Goal: Entertainment & Leisure: Consume media (video, audio)

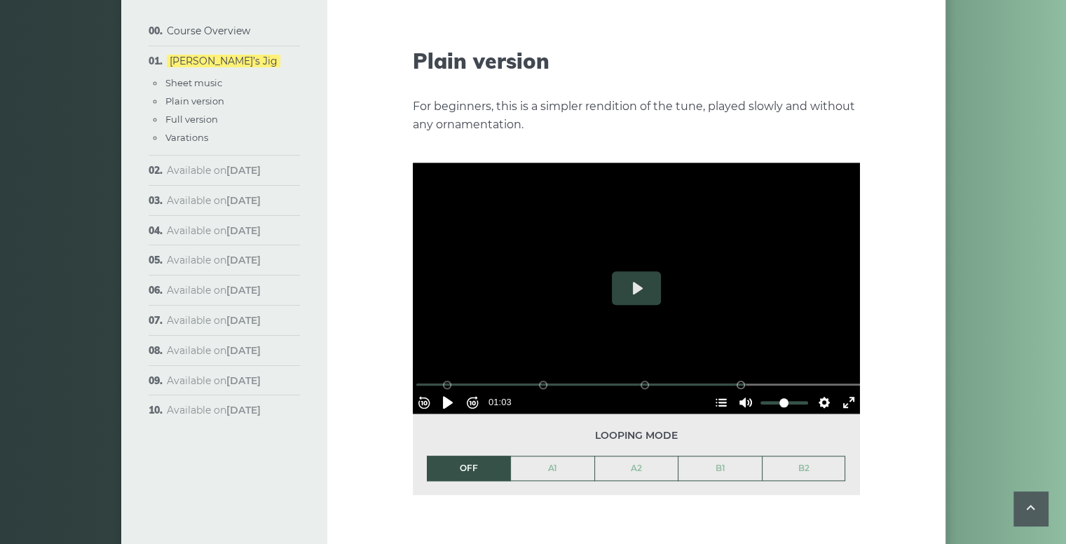
scroll to position [1580, 0]
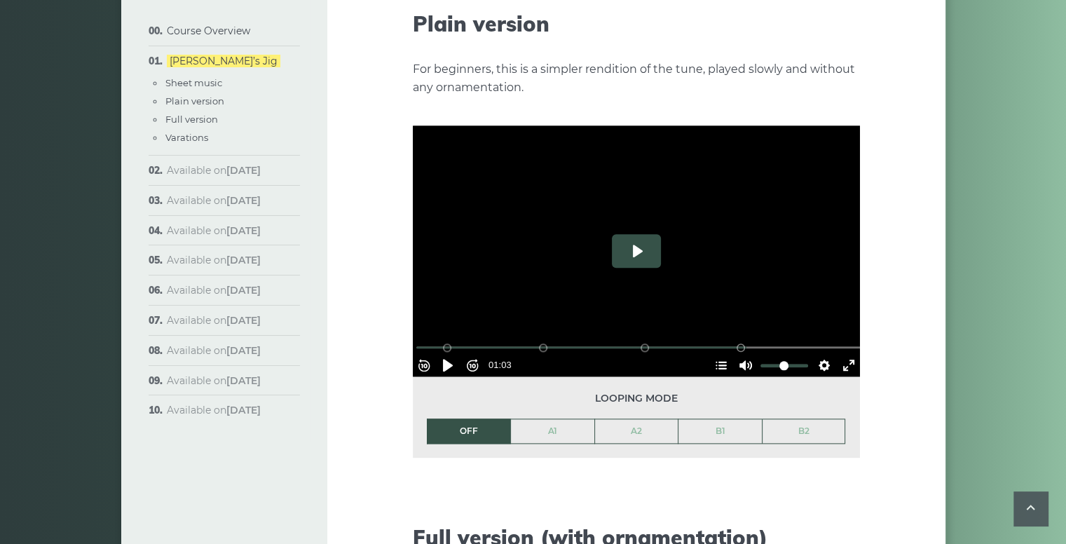
click at [635, 234] on button "Play" at bounding box center [636, 251] width 49 height 34
click at [815, 354] on button "Settings" at bounding box center [824, 365] width 22 height 22
click at [806, 324] on span "Speed 0.5×" at bounding box center [784, 331] width 58 height 15
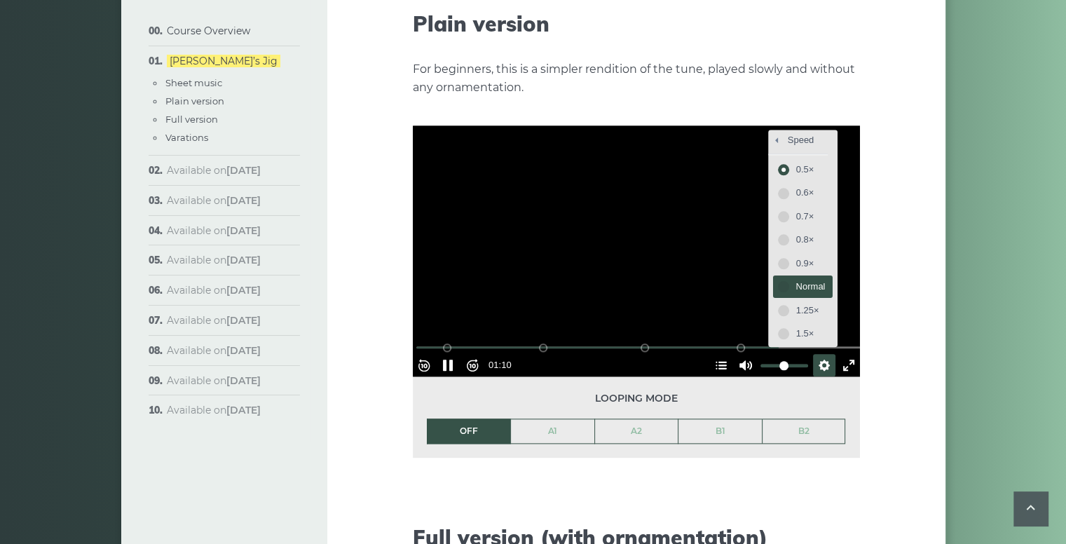
click at [797, 279] on span "Normal" at bounding box center [811, 286] width 29 height 15
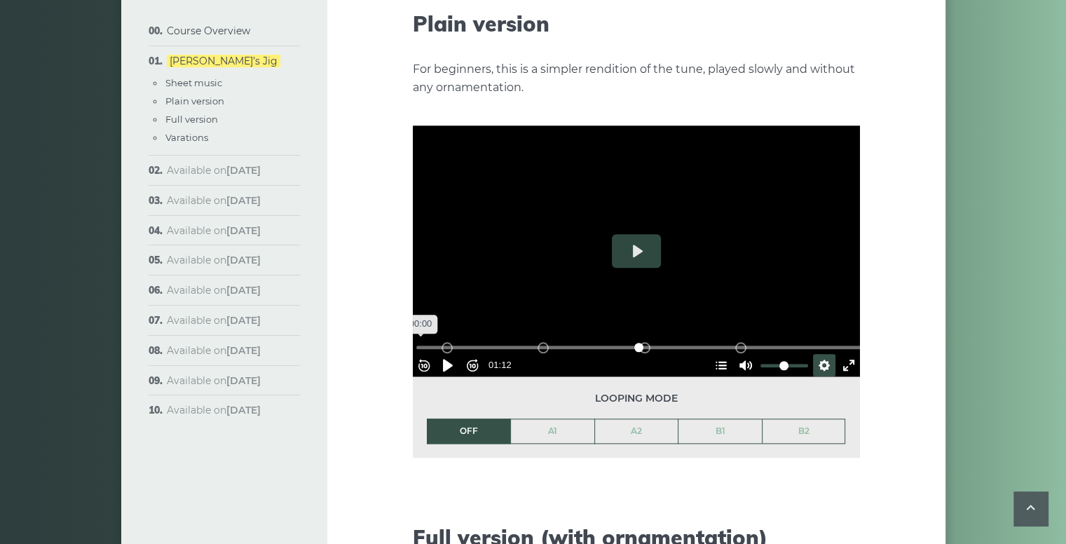
click at [424, 341] on input "Seek" at bounding box center [639, 347] width 446 height 13
click at [425, 341] on input "Seek" at bounding box center [639, 347] width 446 height 13
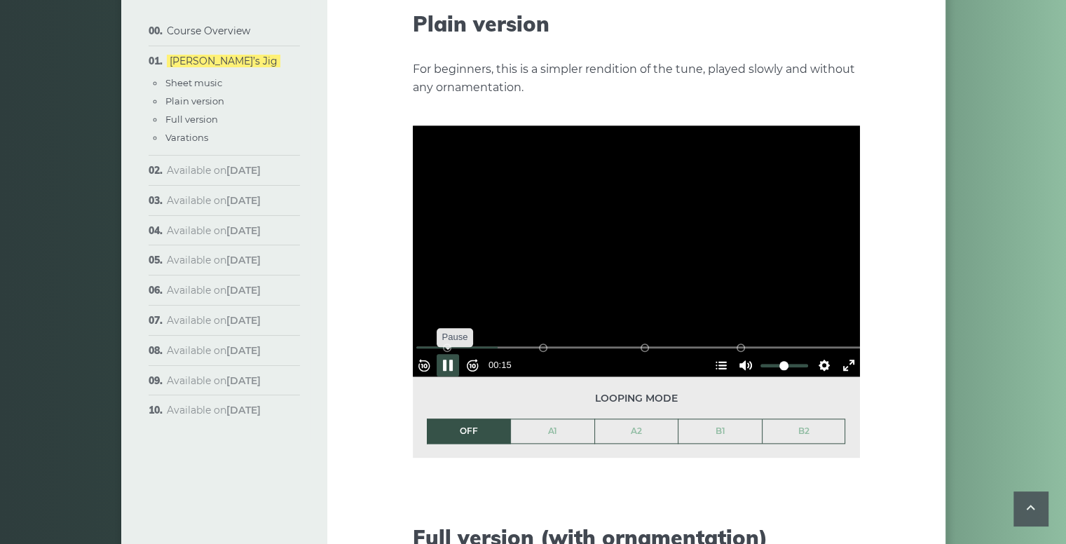
click at [452, 354] on button "Pause Play" at bounding box center [448, 365] width 22 height 22
click at [817, 354] on button "Settings" at bounding box center [824, 365] width 22 height 22
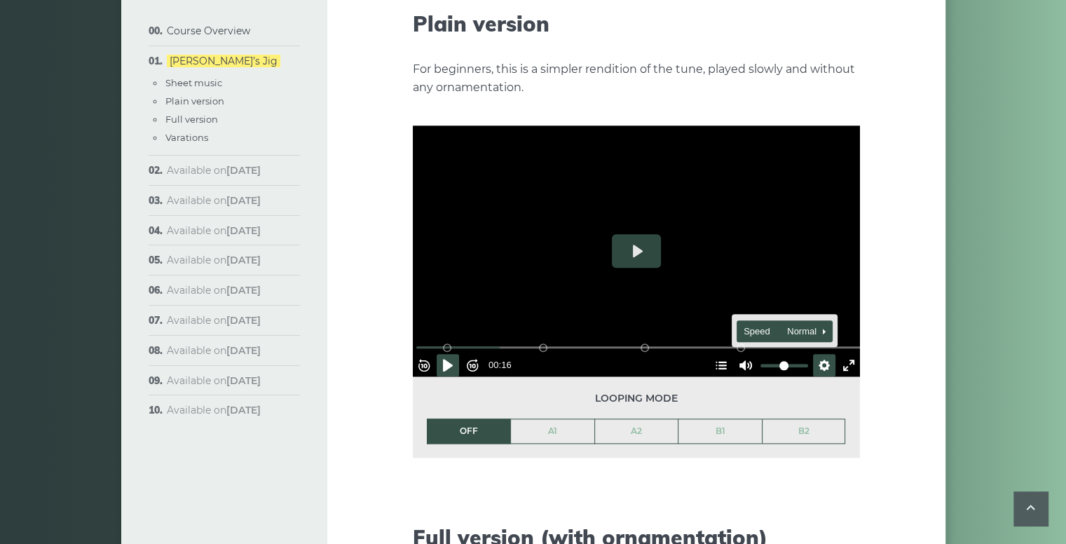
click at [798, 324] on span "Speed Normal" at bounding box center [778, 331] width 69 height 15
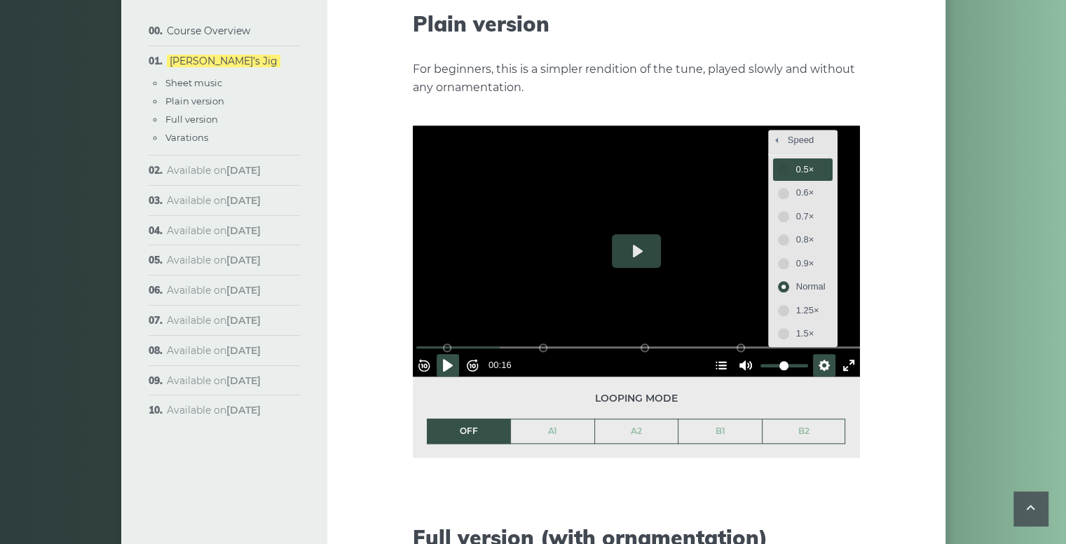
click at [797, 162] on span "0.5×" at bounding box center [811, 169] width 29 height 15
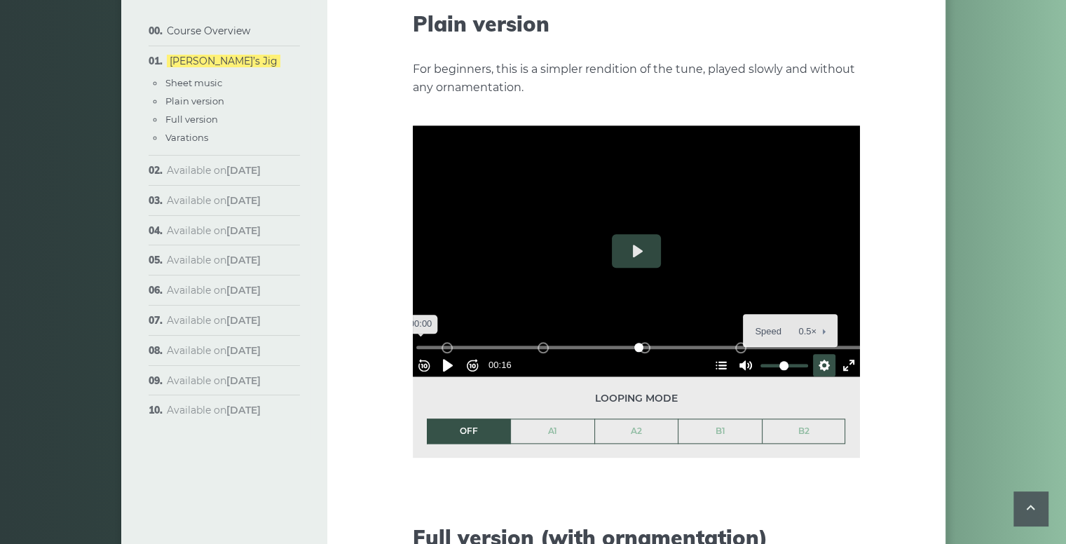
click at [424, 341] on input "Seek" at bounding box center [639, 347] width 446 height 13
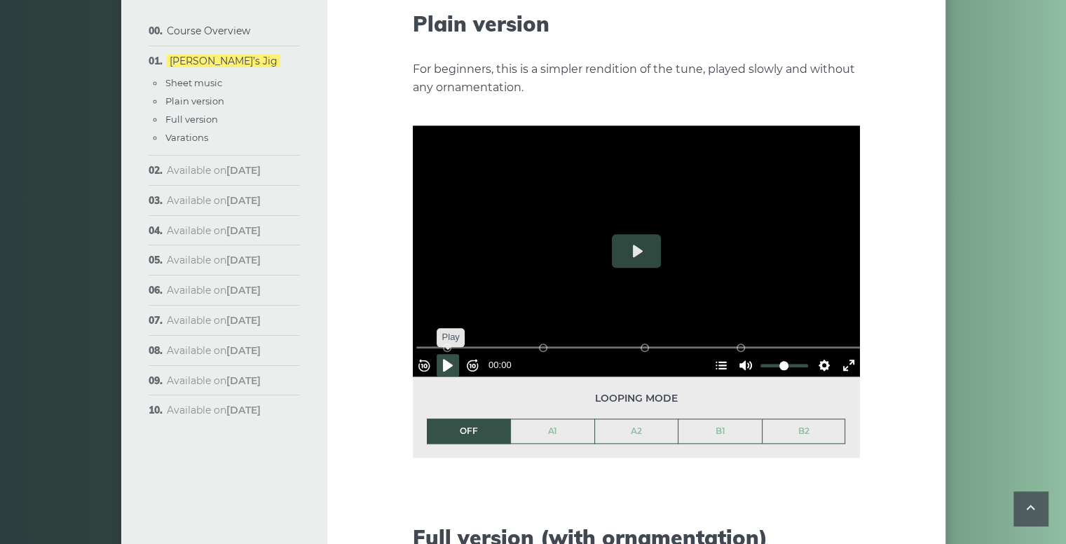
click at [451, 354] on button "Pause Play" at bounding box center [448, 365] width 22 height 22
click at [452, 354] on button "Pause Play" at bounding box center [448, 365] width 22 height 22
type input "*****"
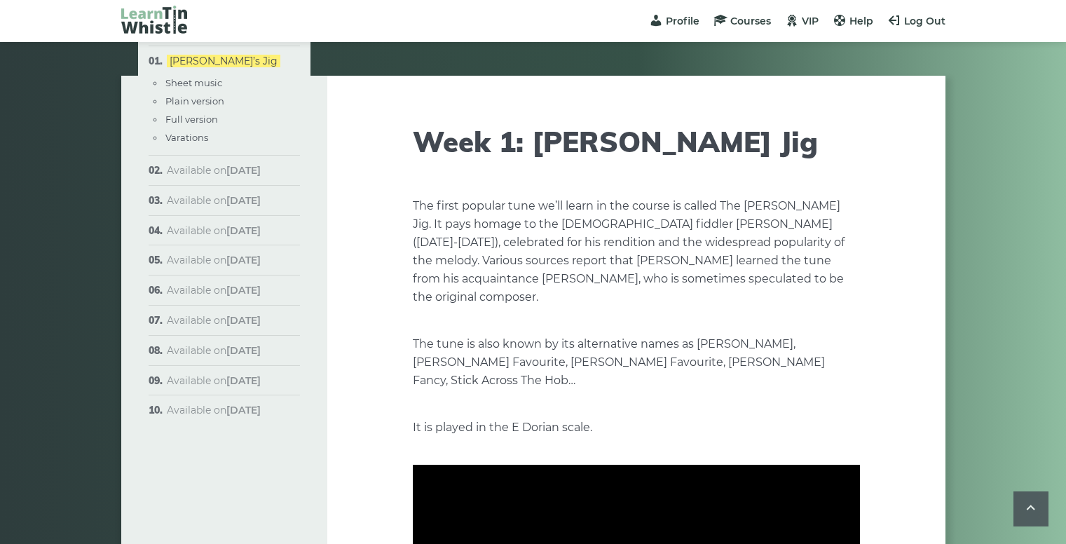
scroll to position [1580, 0]
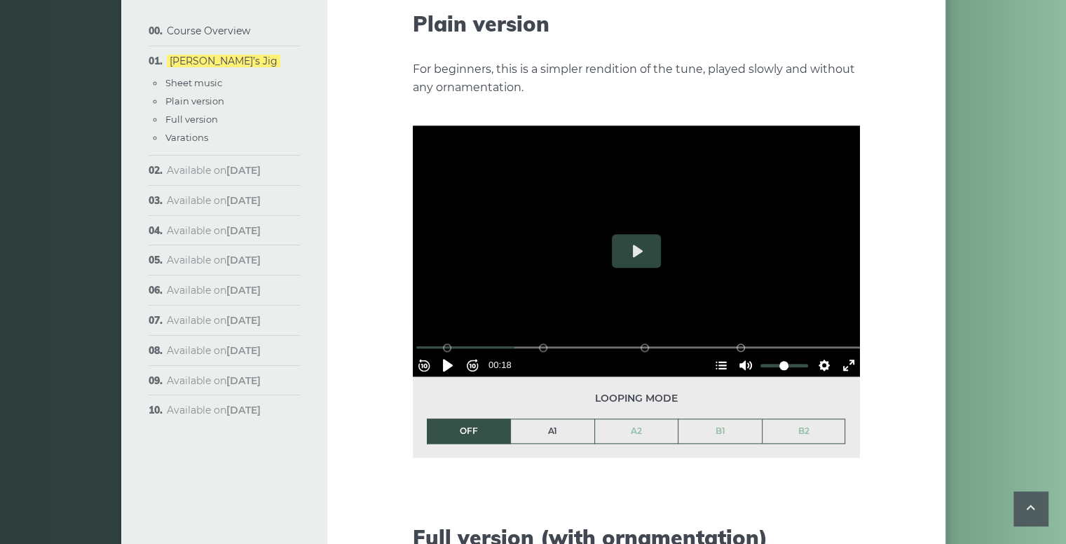
click at [543, 419] on link "A1" at bounding box center [552, 431] width 83 height 24
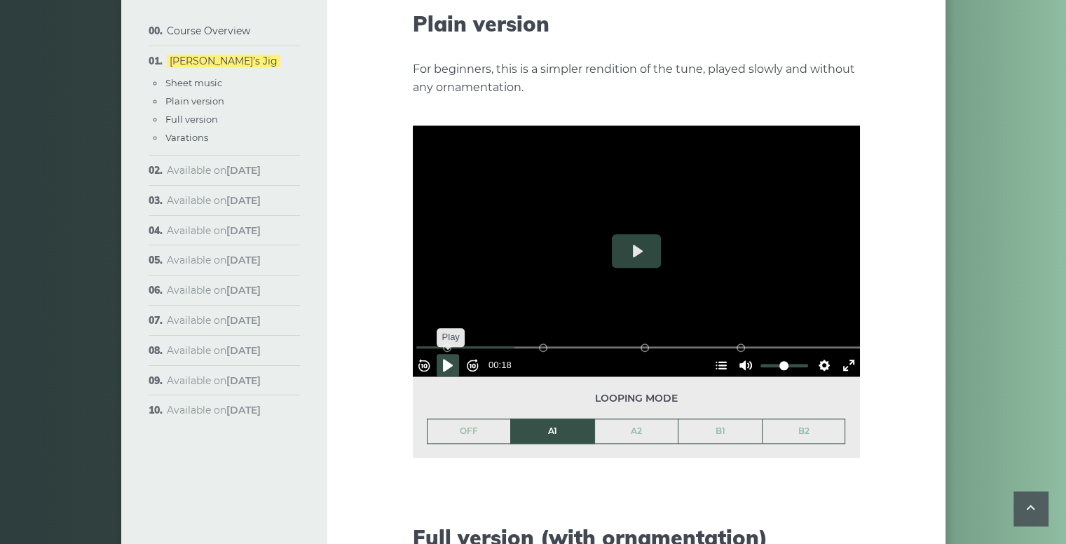
click at [454, 354] on button "Pause Play" at bounding box center [448, 365] width 22 height 22
click at [842, 354] on button "Exit fullscreen Enter fullscreen" at bounding box center [849, 365] width 22 height 22
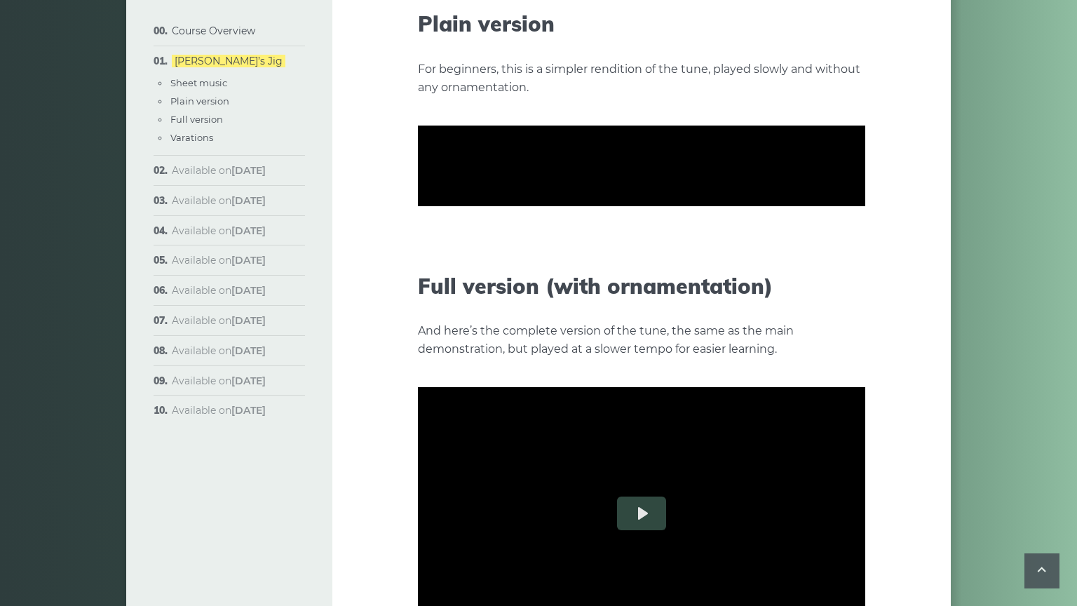
click at [865, 292] on button "Exit fullscreen Enter fullscreen" at bounding box center [854, 280] width 22 height 22
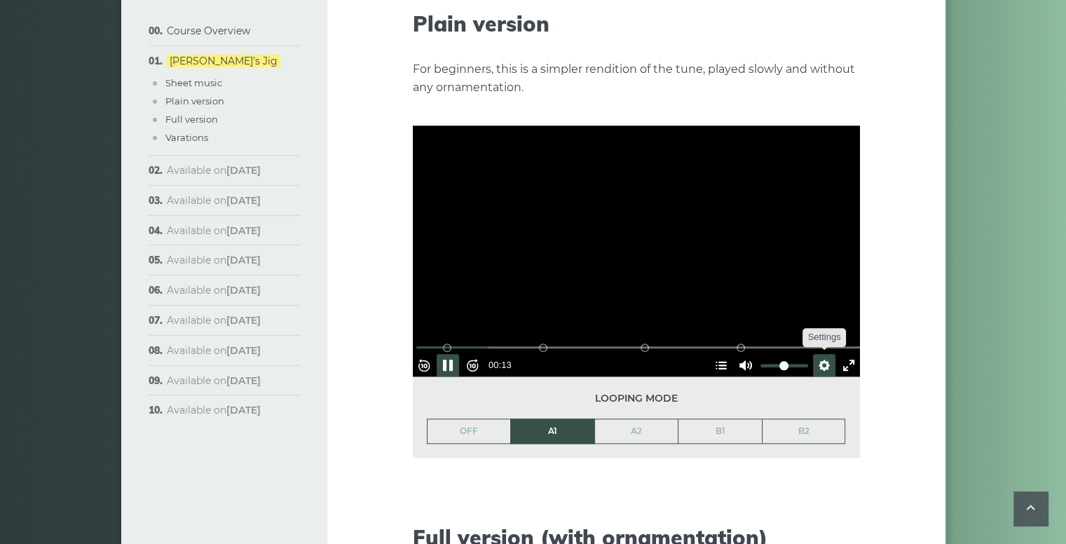
click at [816, 354] on button "Settings" at bounding box center [824, 365] width 22 height 22
click at [804, 324] on span "Speed 0.5×" at bounding box center [784, 331] width 58 height 15
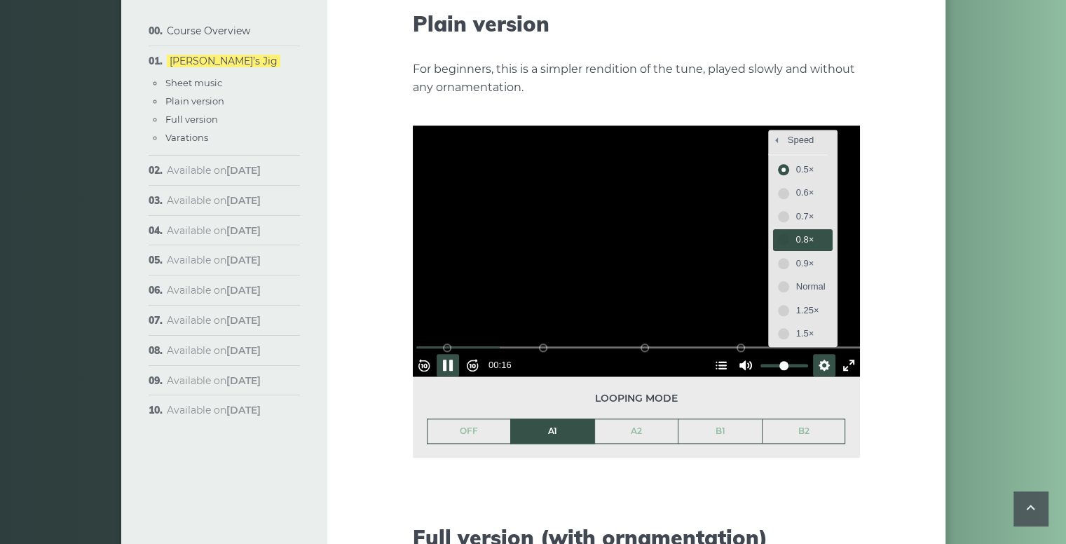
click at [797, 232] on span "0.8×" at bounding box center [811, 239] width 29 height 15
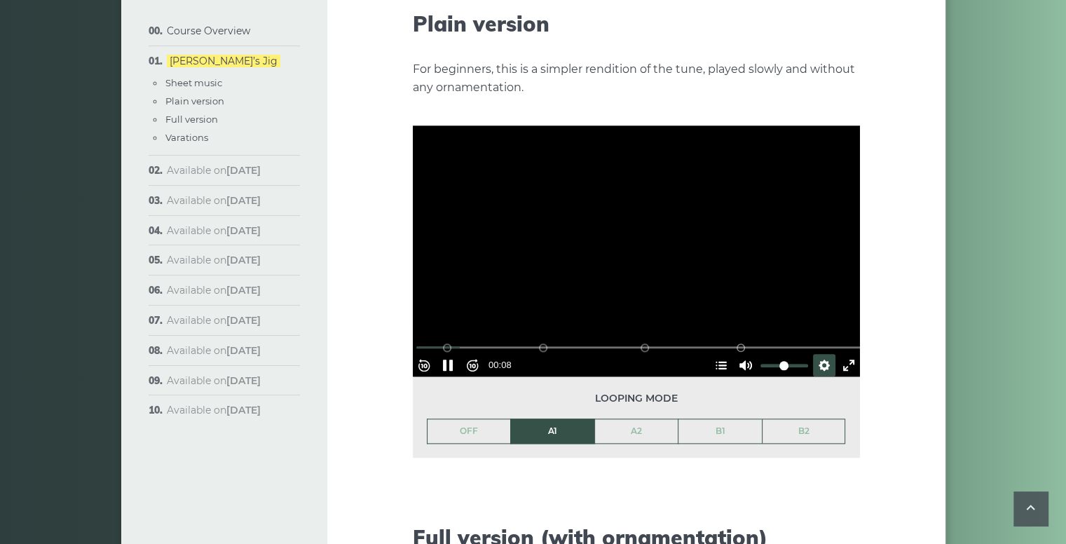
click at [461, 235] on div at bounding box center [636, 252] width 447 height 252
type input "*****"
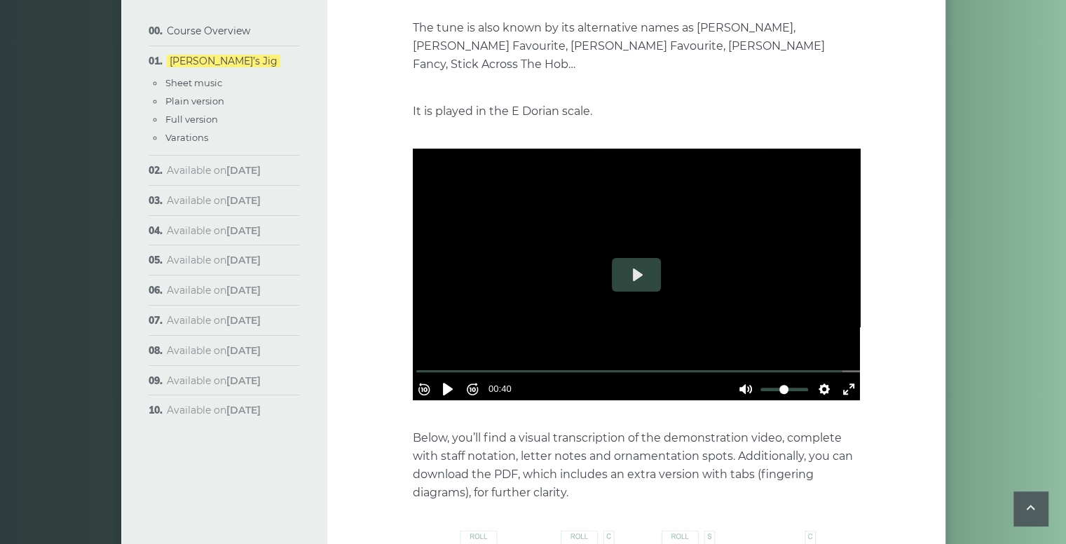
scroll to position [317, 0]
click at [816, 377] on button "Settings" at bounding box center [824, 388] width 22 height 22
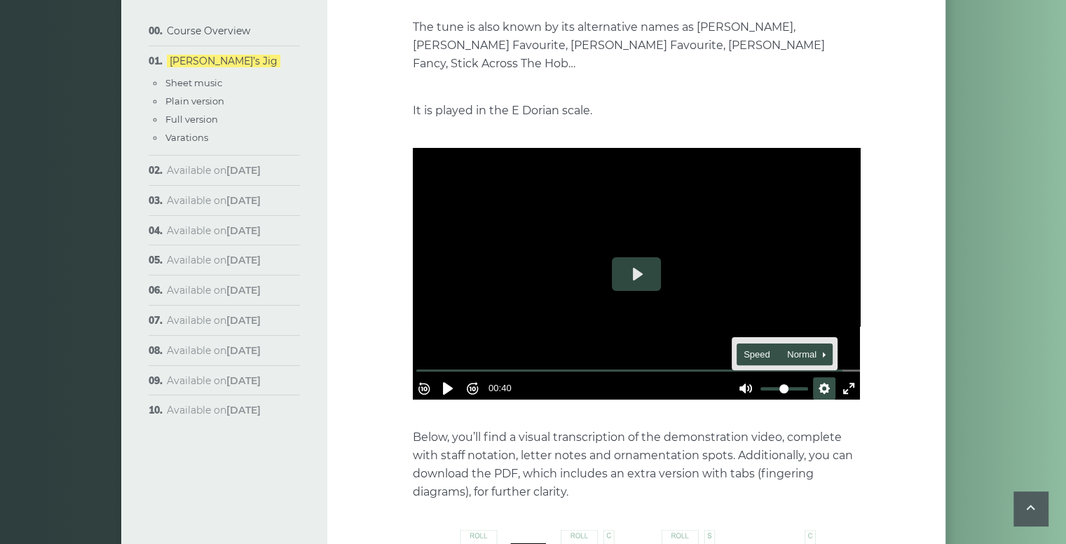
click at [804, 347] on span "Speed Normal" at bounding box center [778, 354] width 69 height 15
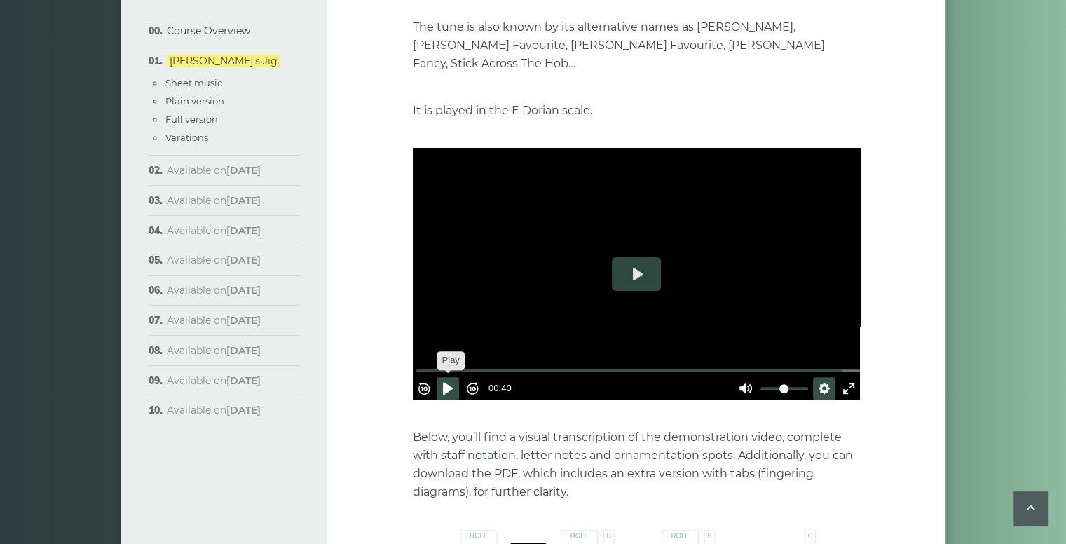
click at [454, 377] on button "Pause Play" at bounding box center [448, 388] width 22 height 22
click at [642, 264] on button "Play" at bounding box center [636, 274] width 49 height 34
click at [454, 377] on button "Pause Play" at bounding box center [448, 388] width 22 height 22
type input "*****"
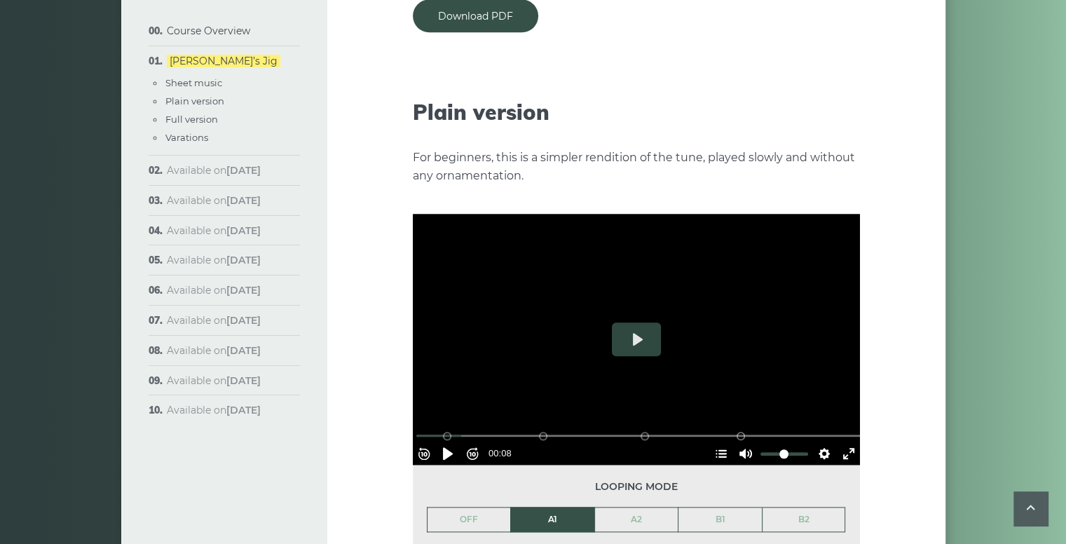
scroll to position [1494, 0]
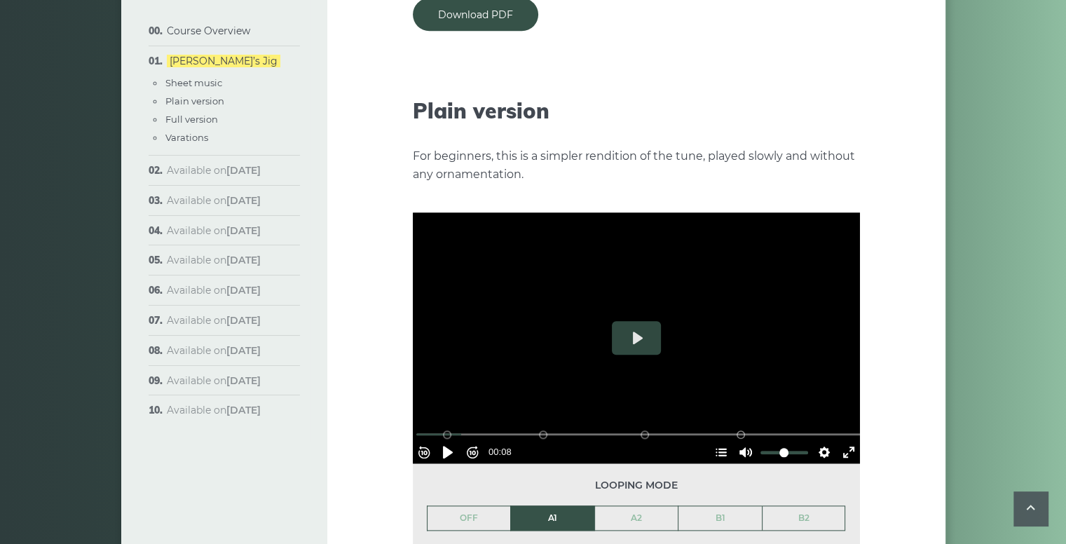
click at [553, 506] on li "A1" at bounding box center [552, 518] width 84 height 25
click at [454, 506] on link "OFF" at bounding box center [469, 518] width 83 height 24
click at [816, 441] on button "Settings" at bounding box center [824, 452] width 22 height 22
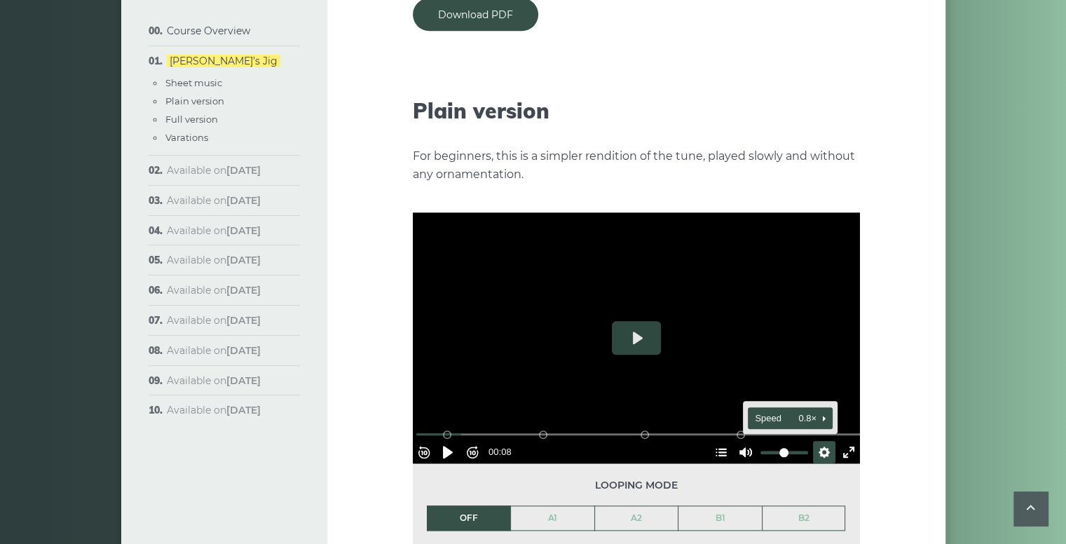
click at [802, 411] on span "Speed 0.8×" at bounding box center [784, 418] width 58 height 15
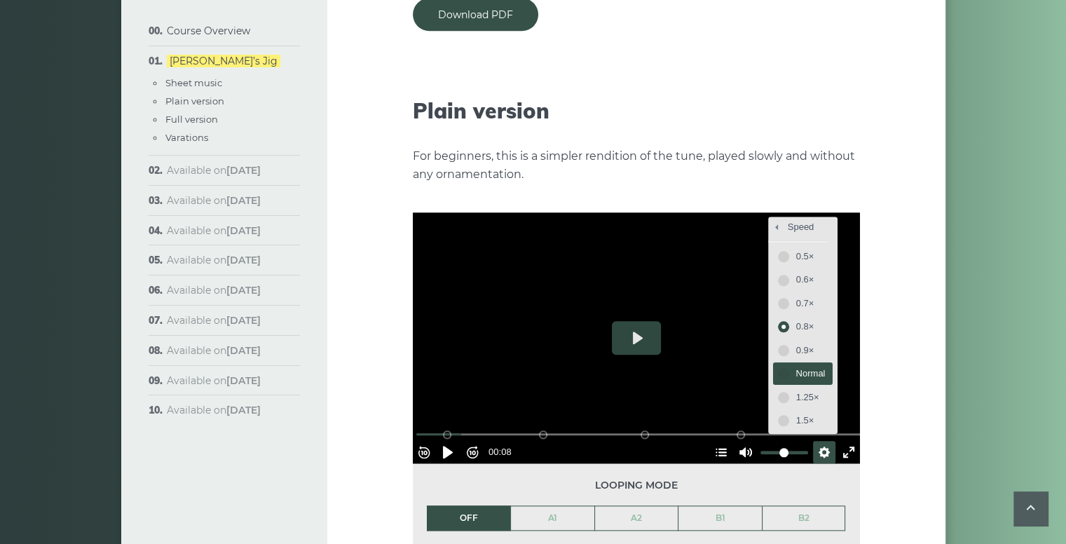
click at [797, 366] on span "Normal" at bounding box center [811, 373] width 29 height 15
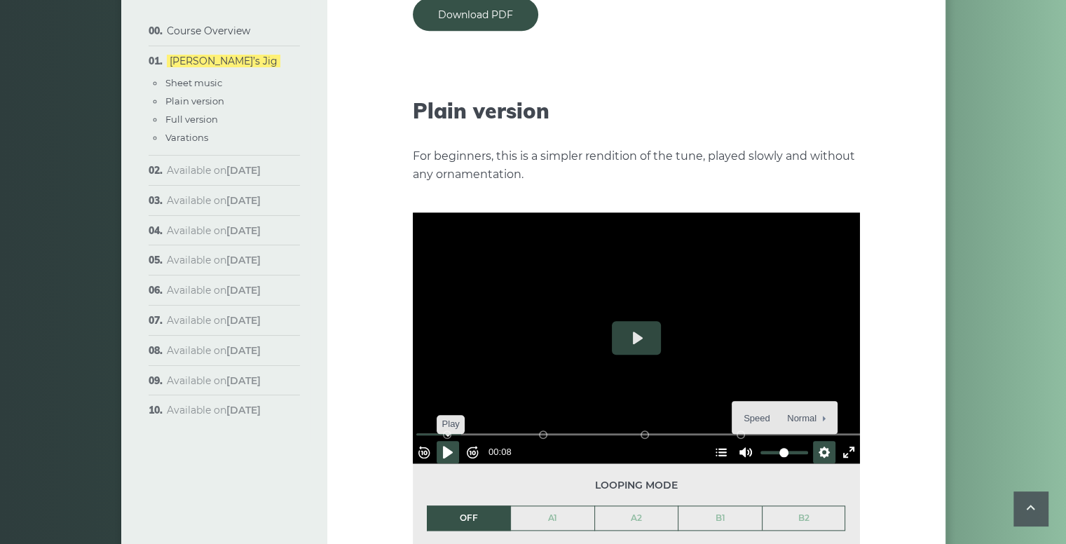
click at [454, 441] on button "Pause Play" at bounding box center [448, 452] width 22 height 22
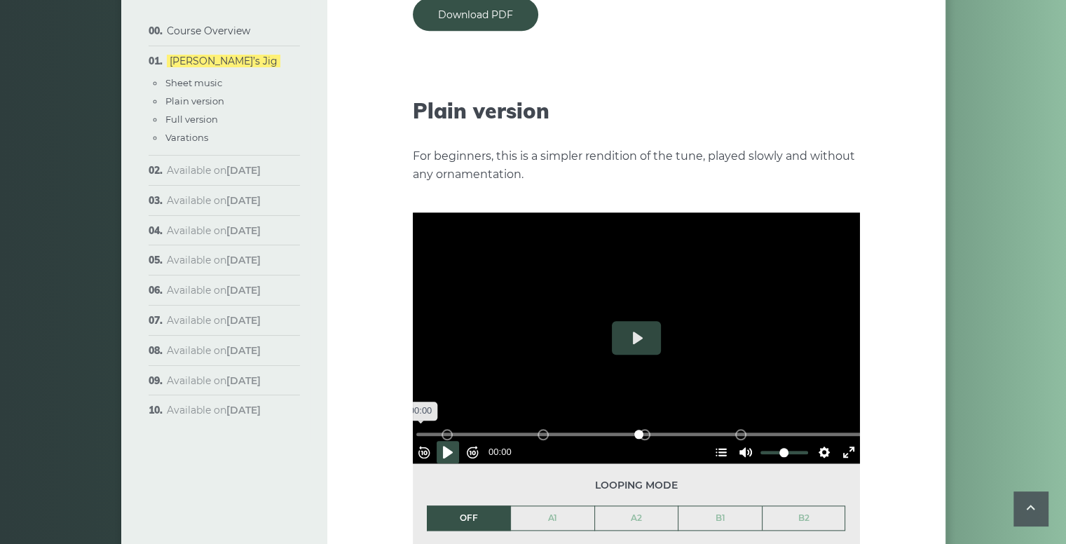
click at [424, 428] on input "Seek" at bounding box center [639, 434] width 446 height 13
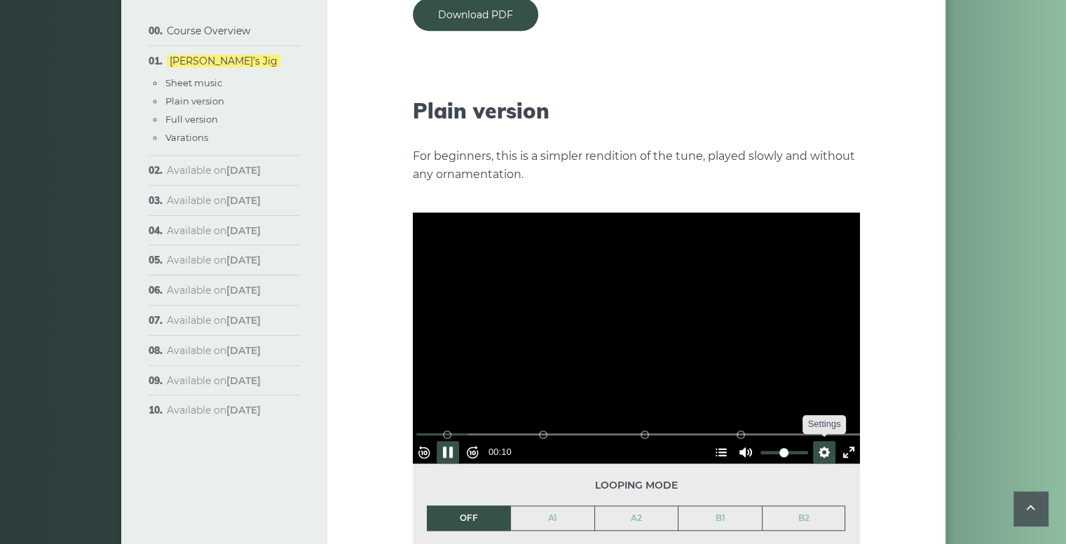
click at [817, 441] on button "Settings" at bounding box center [824, 452] width 22 height 22
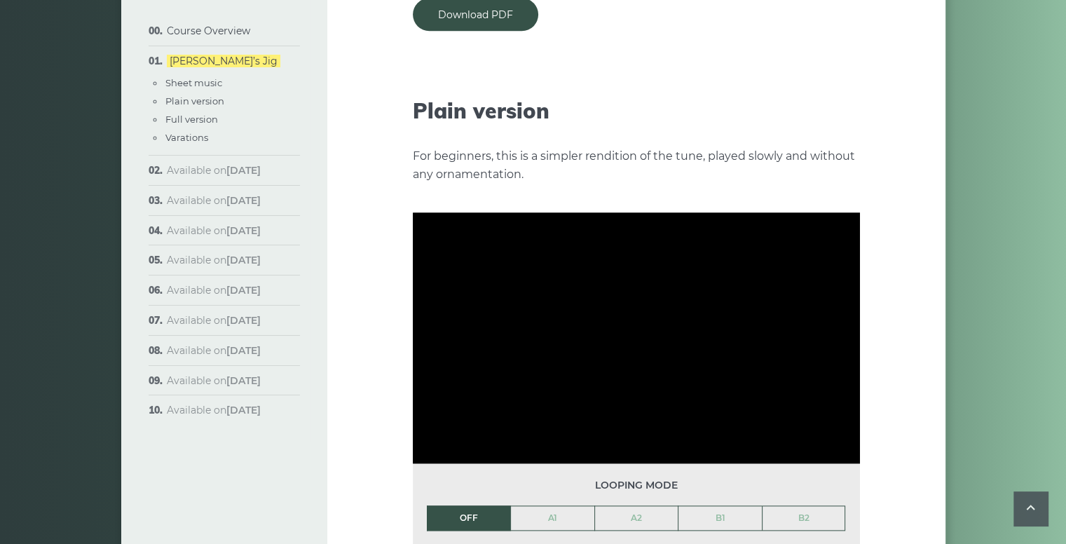
click at [395, 377] on div "Week 1: [PERSON_NAME] Jig The first popular tune we’ll learn in the course is c…" at bounding box center [636, 452] width 618 height 3741
type input "***"
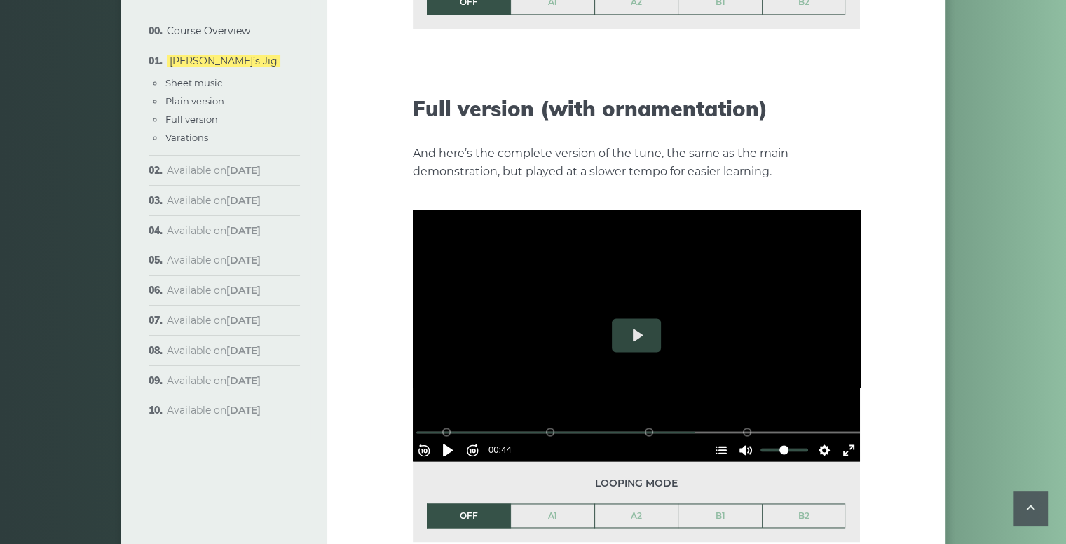
scroll to position [2050, 0]
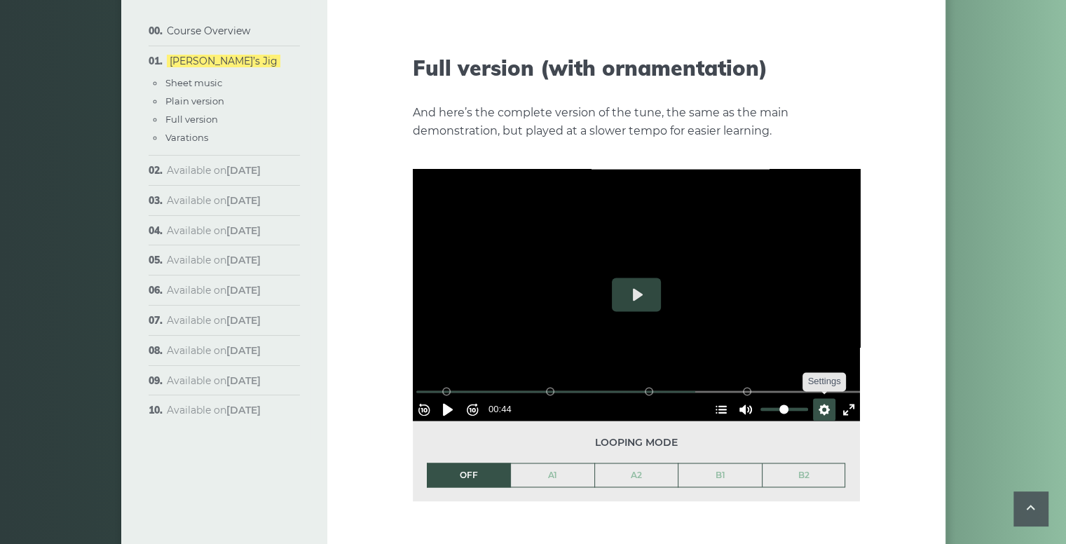
click at [813, 398] on button "Settings" at bounding box center [824, 409] width 22 height 22
click at [452, 398] on button "Pause Play" at bounding box center [448, 409] width 22 height 22
click at [425, 385] on input "Seek" at bounding box center [639, 391] width 446 height 13
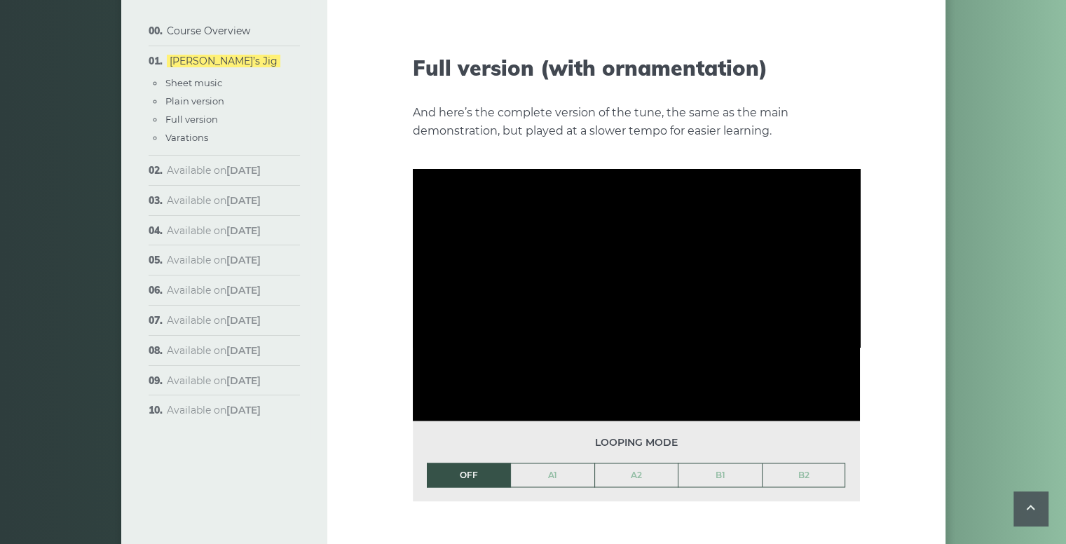
type input "***"
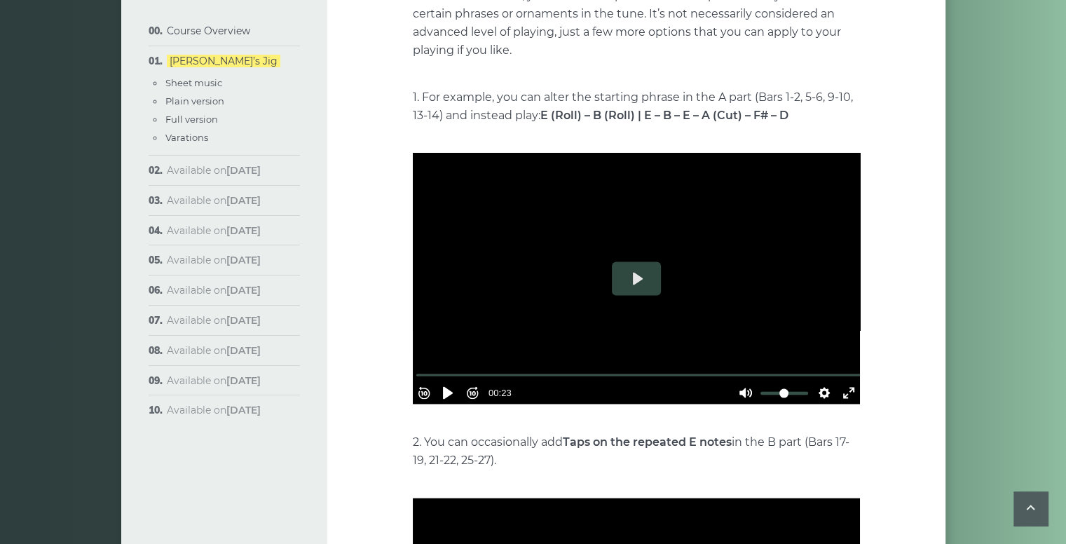
scroll to position [2683, 0]
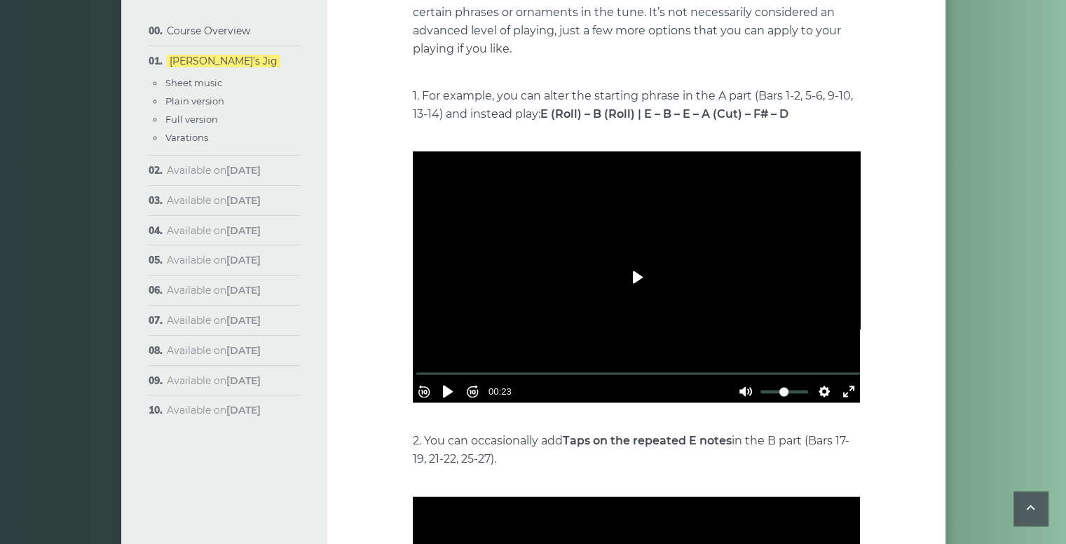
click at [642, 261] on button "Play" at bounding box center [636, 278] width 49 height 34
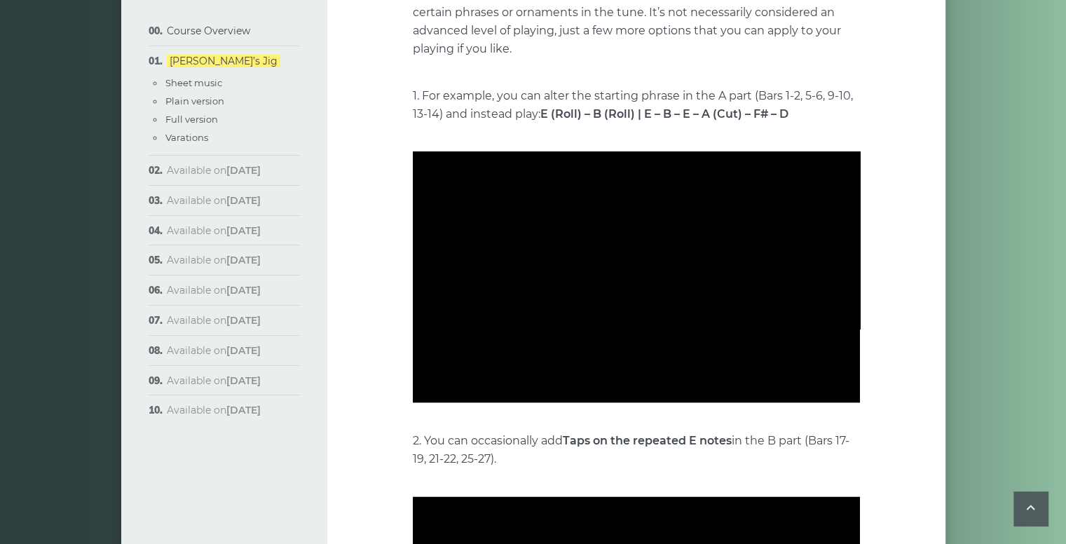
type input "***"
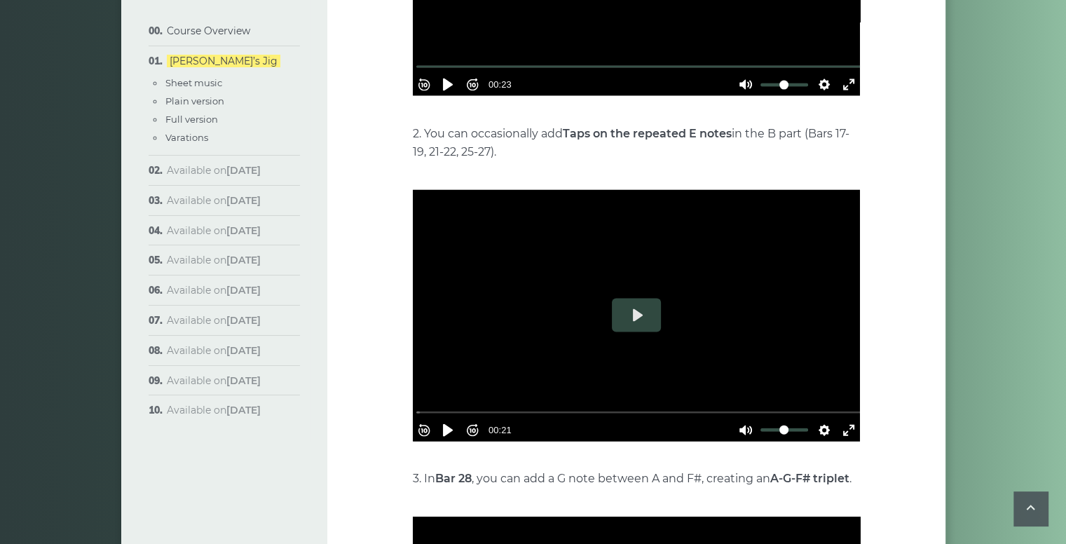
scroll to position [2993, 0]
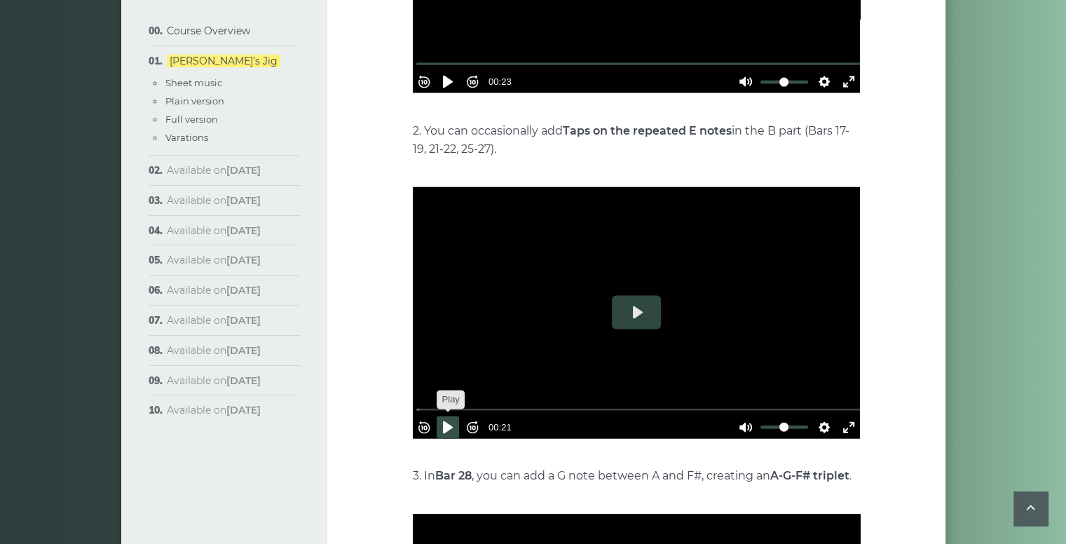
click at [454, 416] on button "Pause Play" at bounding box center [448, 427] width 22 height 22
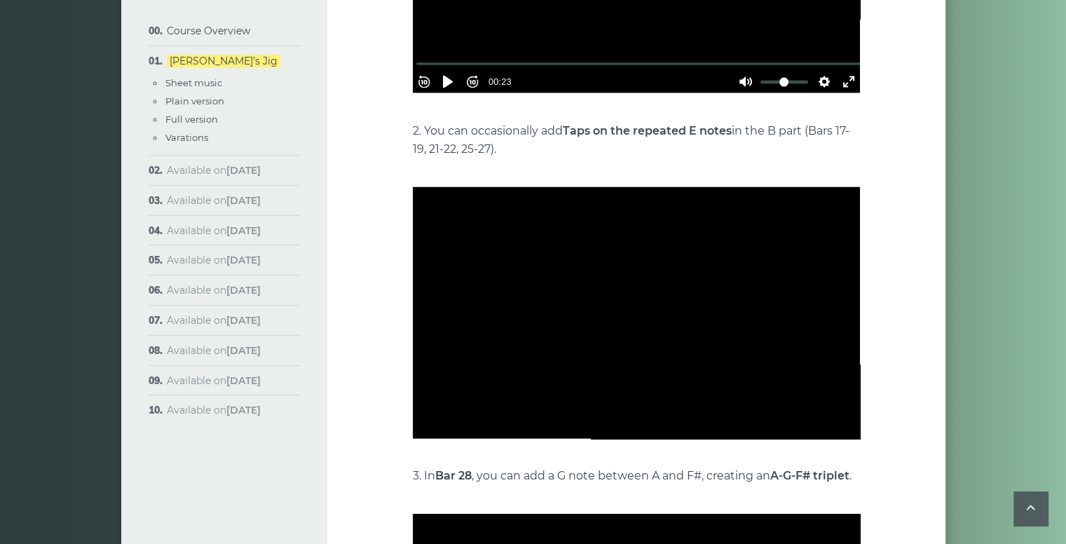
type input "***"
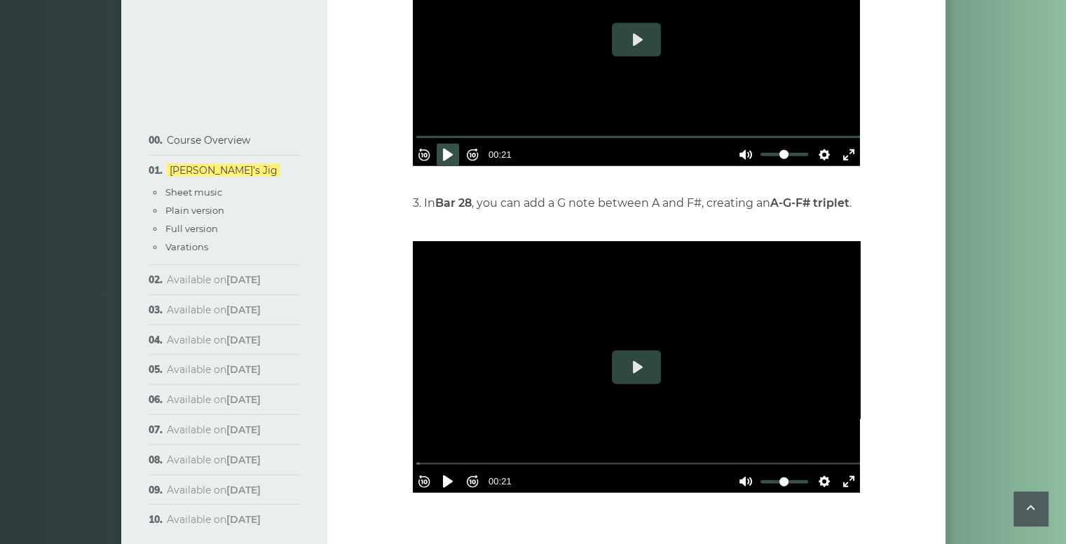
scroll to position [3266, 0]
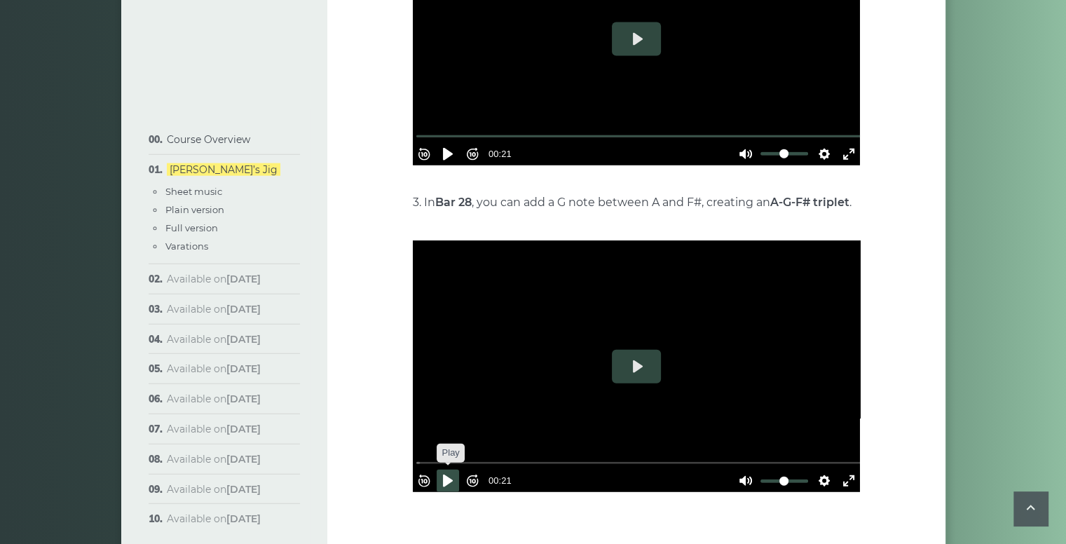
click at [449, 470] on button "Pause Play" at bounding box center [448, 481] width 22 height 22
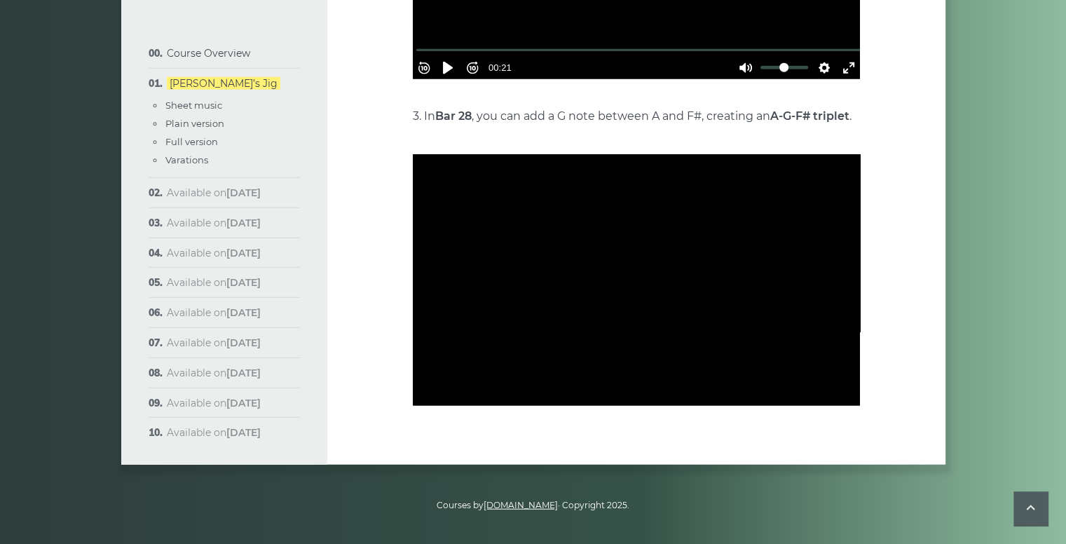
type input "***"
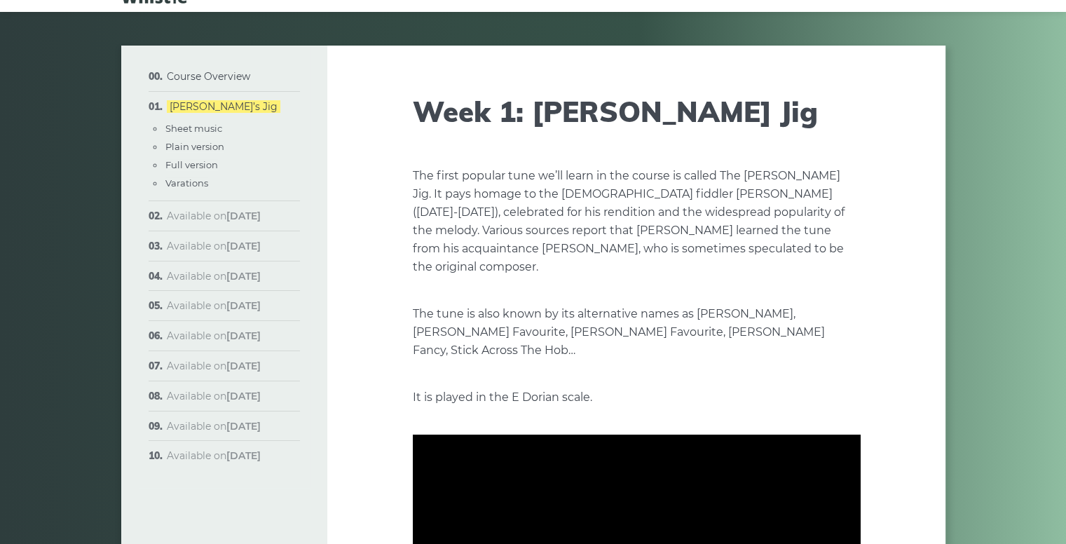
scroll to position [0, 0]
